Goal: Task Accomplishment & Management: Manage account settings

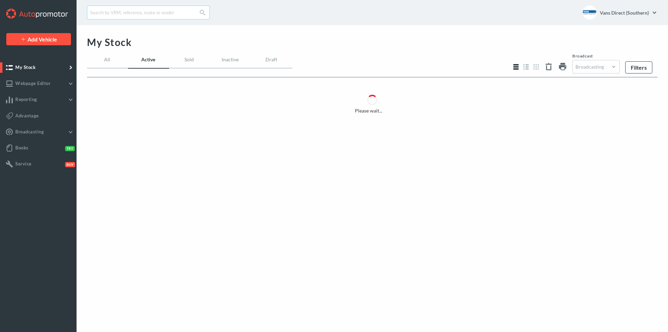
click at [141, 12] on input "text" at bounding box center [148, 13] width 123 height 14
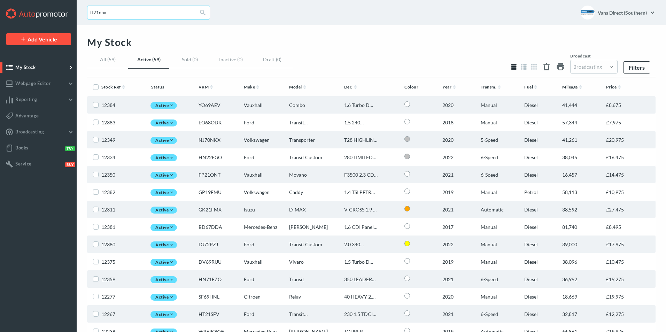
type input "ft21dbv"
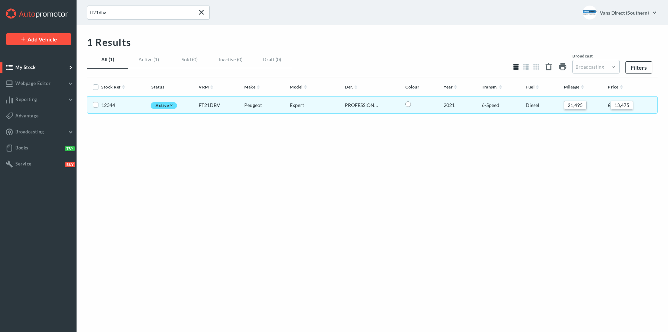
click at [328, 109] on li "12344 Active FT21DBV Peugeot Expert PROFESSIONAL 2.0 BLUEHDI 120 SAT NAV HUD AI…" at bounding box center [372, 104] width 571 height 17
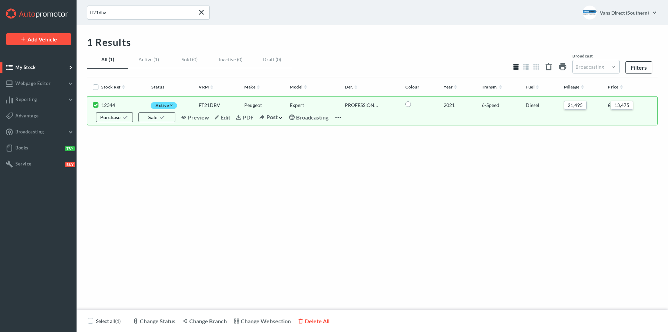
click at [339, 118] on icon at bounding box center [338, 117] width 8 height 8
click at [350, 146] on link "Delete" at bounding box center [352, 145] width 31 height 7
checkbox input "false"
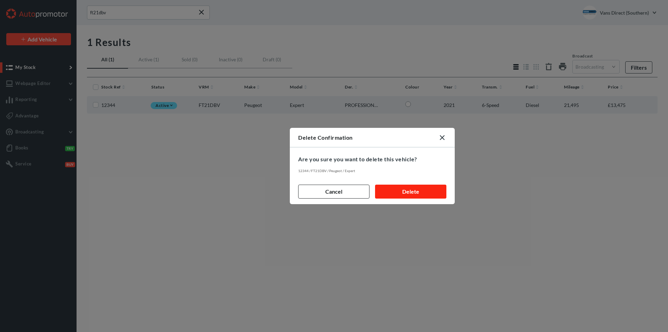
click at [403, 190] on button "Delete" at bounding box center [410, 192] width 71 height 14
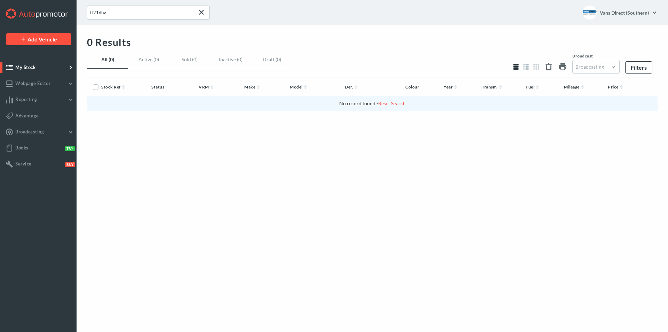
click at [28, 64] on link "My Stock" at bounding box center [38, 67] width 77 height 10
